Goal: Task Accomplishment & Management: Manage account settings

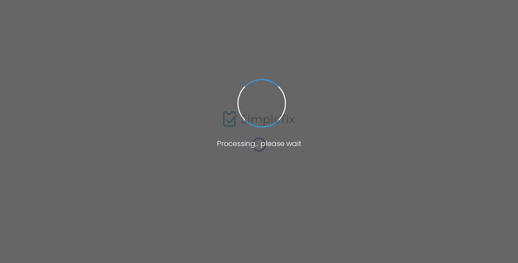
click at [278, 78] on span at bounding box center [259, 131] width 518 height 263
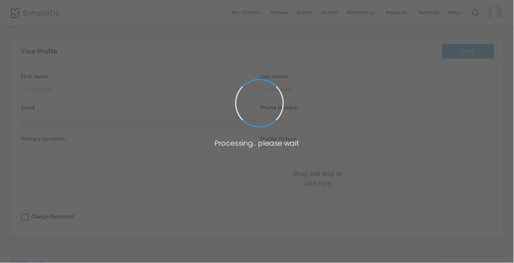
type input "[PERSON_NAME]"
type input "[EMAIL_ADDRESS][DOMAIN_NAME]"
